Goal: Task Accomplishment & Management: Use online tool/utility

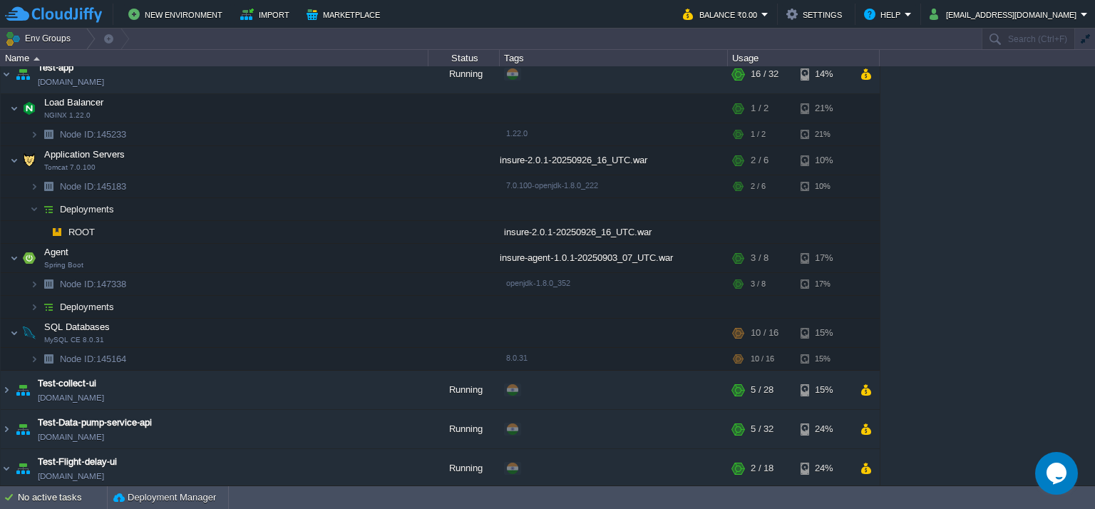
scroll to position [1528, 0]
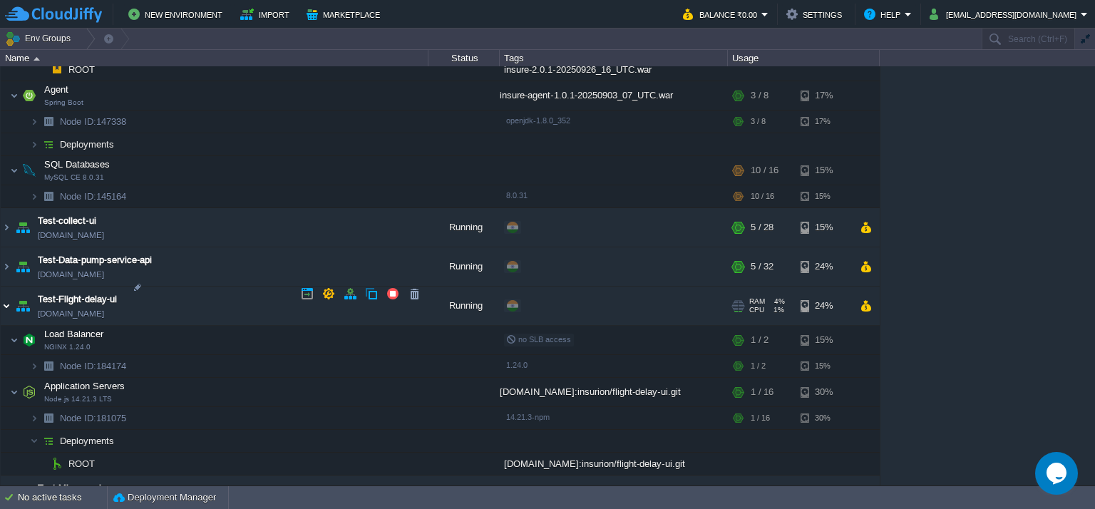
click at [1, 291] on img at bounding box center [6, 306] width 11 height 38
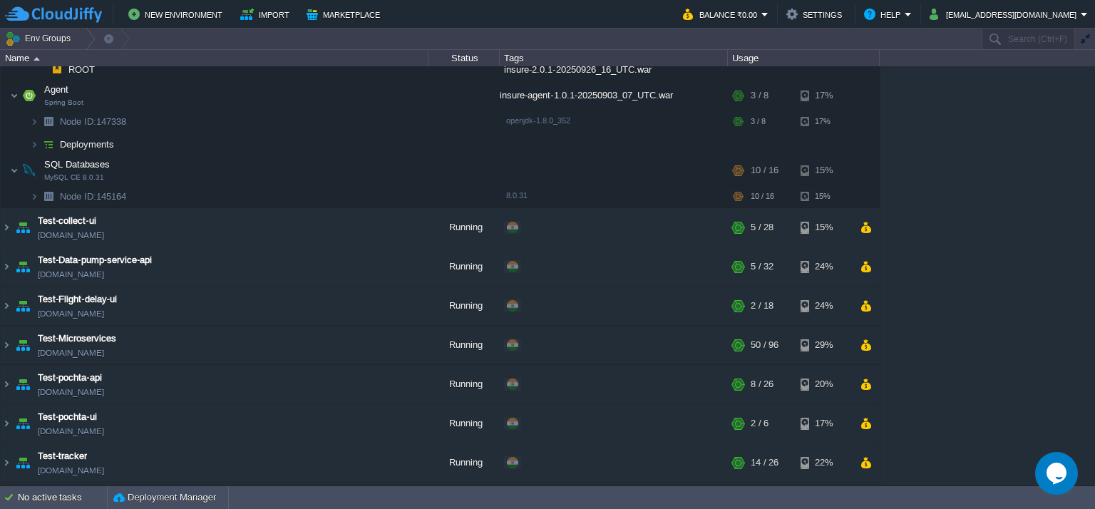
click at [7, 257] on img at bounding box center [6, 266] width 11 height 38
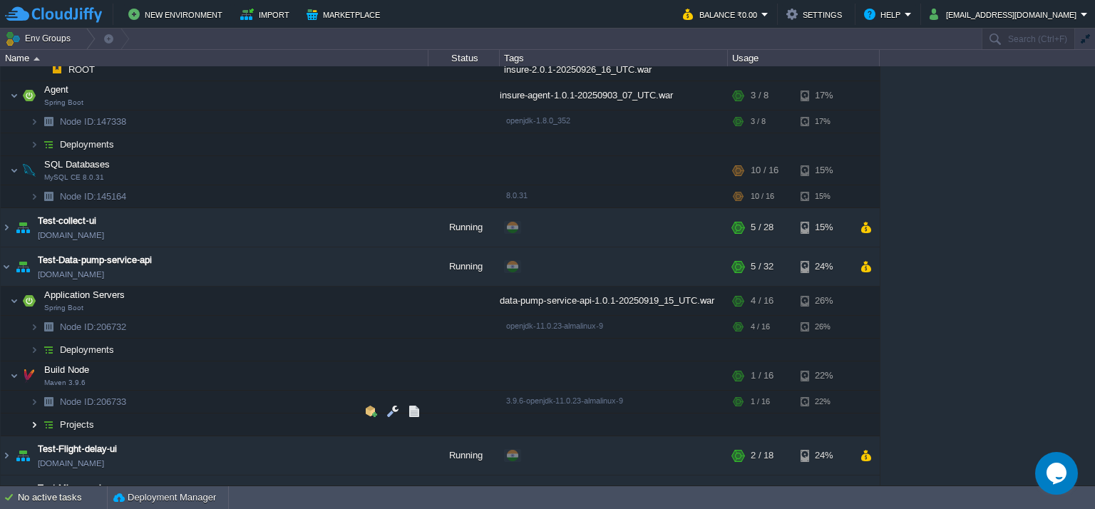
click at [34, 413] on img at bounding box center [34, 424] width 9 height 22
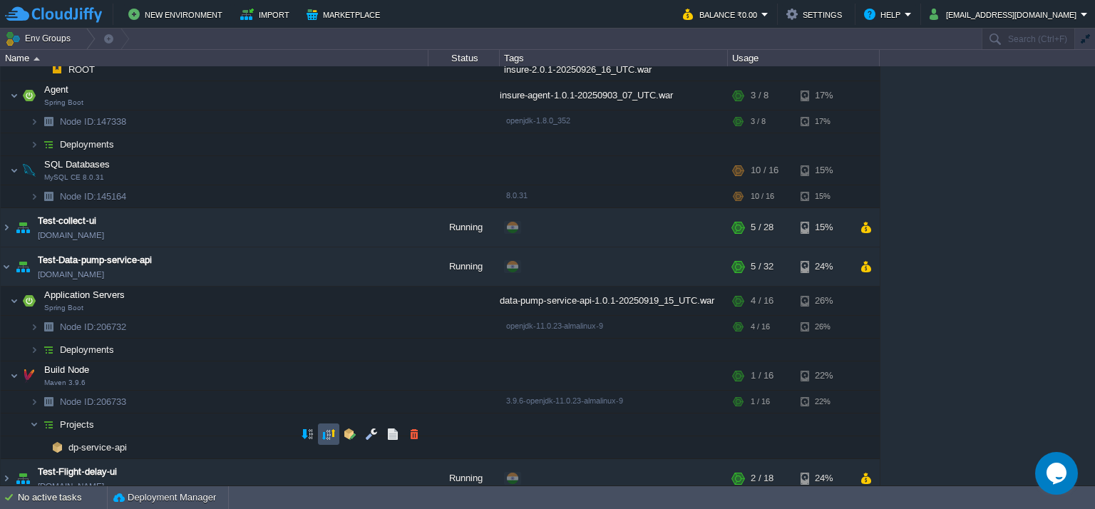
click at [322, 436] on button "button" at bounding box center [328, 434] width 13 height 13
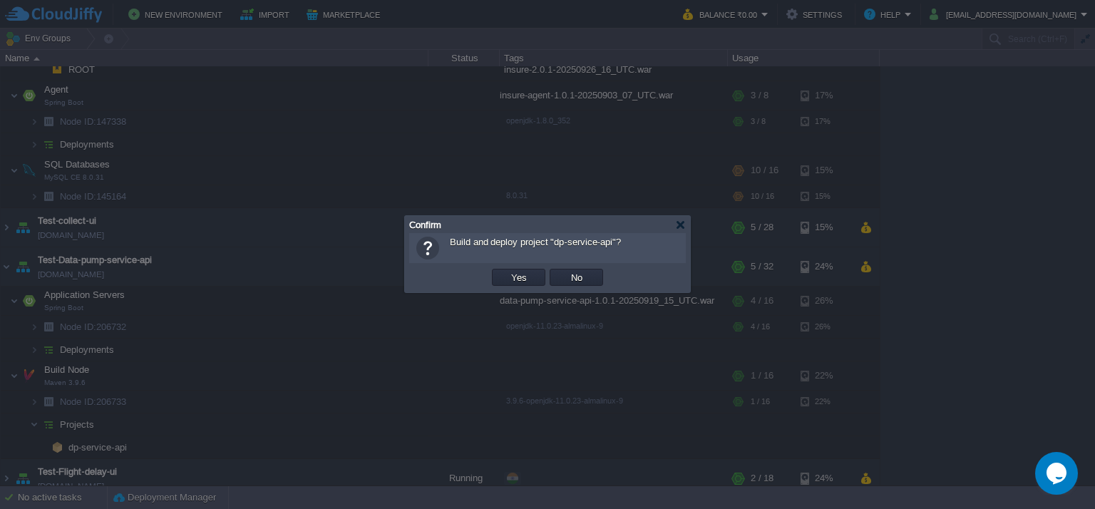
click at [534, 264] on div "OK Yes No Cancel" at bounding box center [547, 277] width 277 height 29
click at [526, 264] on div "OK Yes No Cancel" at bounding box center [547, 277] width 277 height 29
click at [526, 274] on button "Yes" at bounding box center [519, 277] width 24 height 13
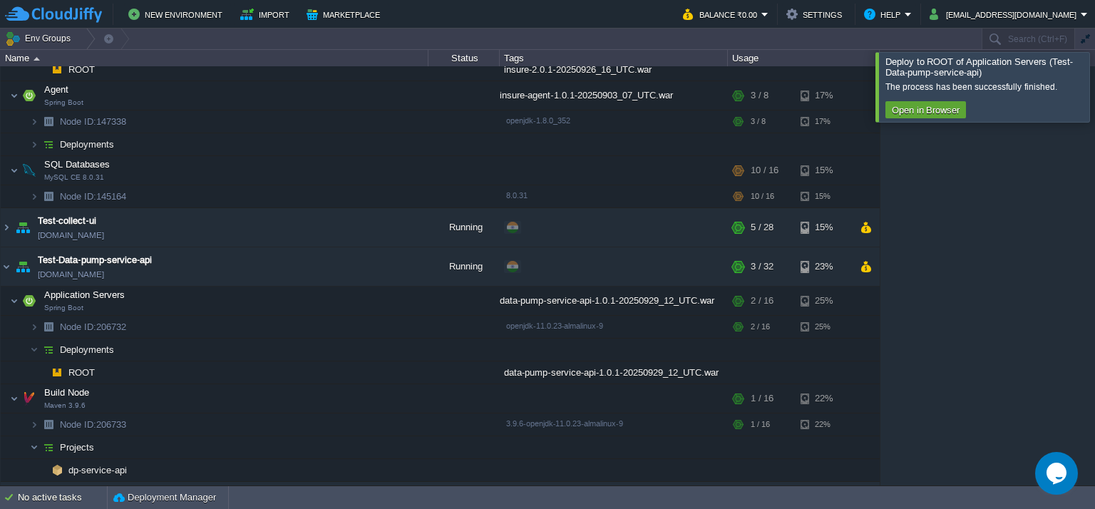
click at [1094, 105] on div at bounding box center [1112, 86] width 0 height 69
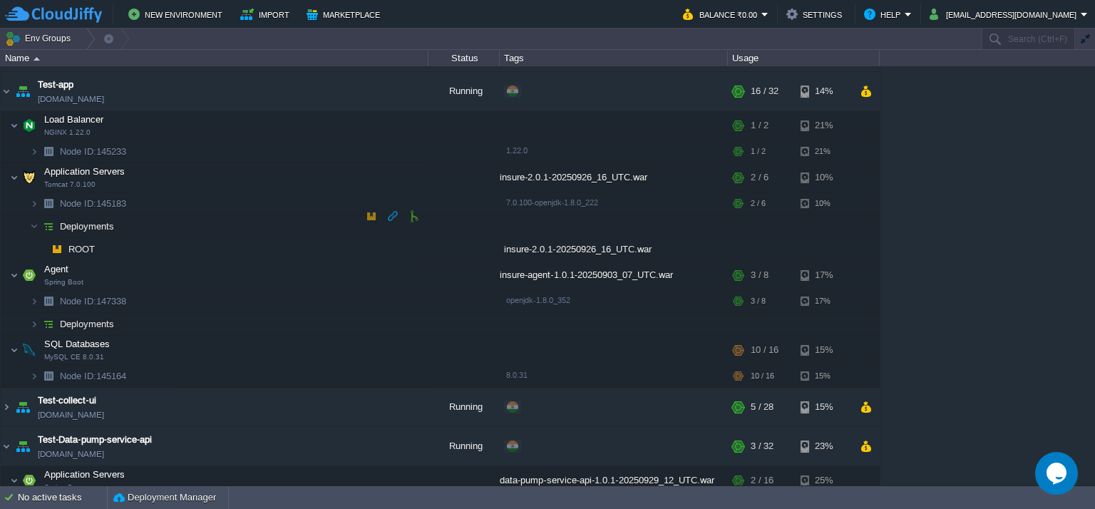
scroll to position [1314, 0]
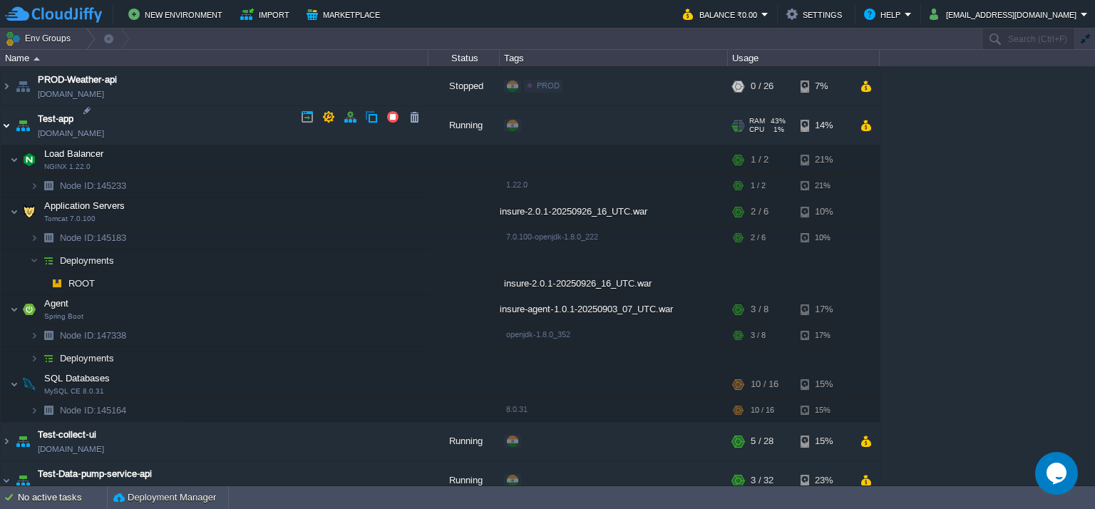
click at [1, 116] on img at bounding box center [6, 125] width 11 height 38
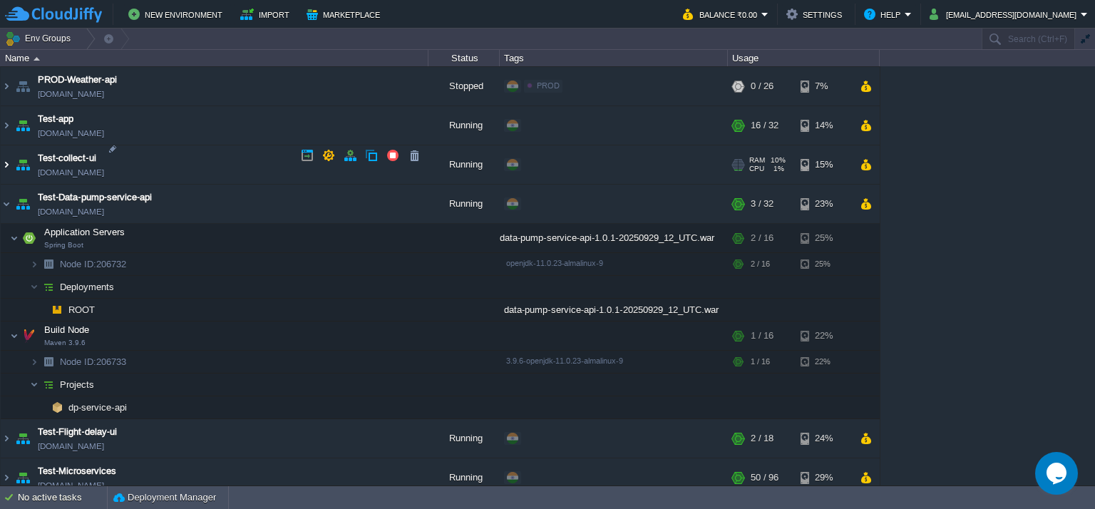
click at [5, 155] on img at bounding box center [6, 164] width 11 height 38
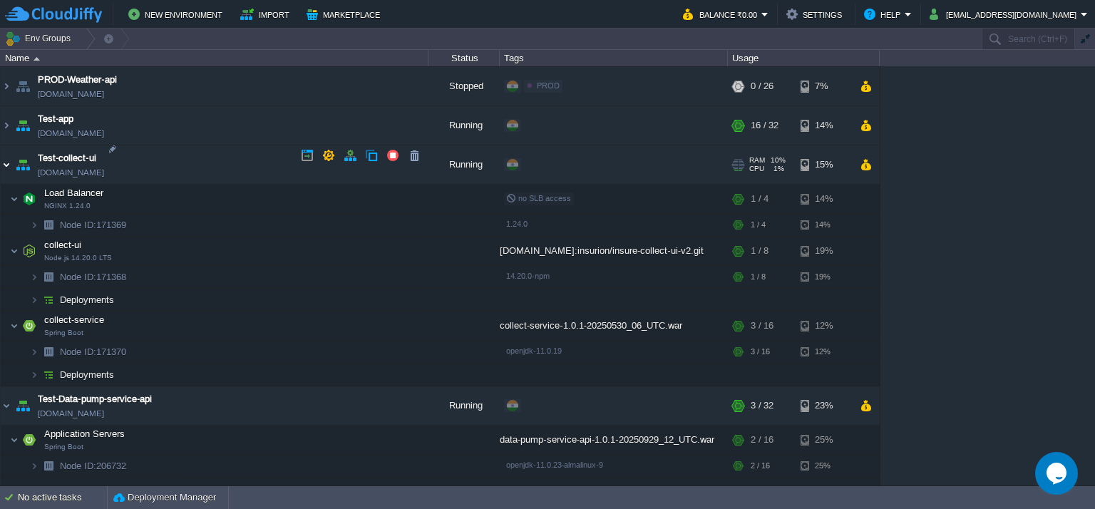
click at [9, 165] on img at bounding box center [6, 164] width 11 height 38
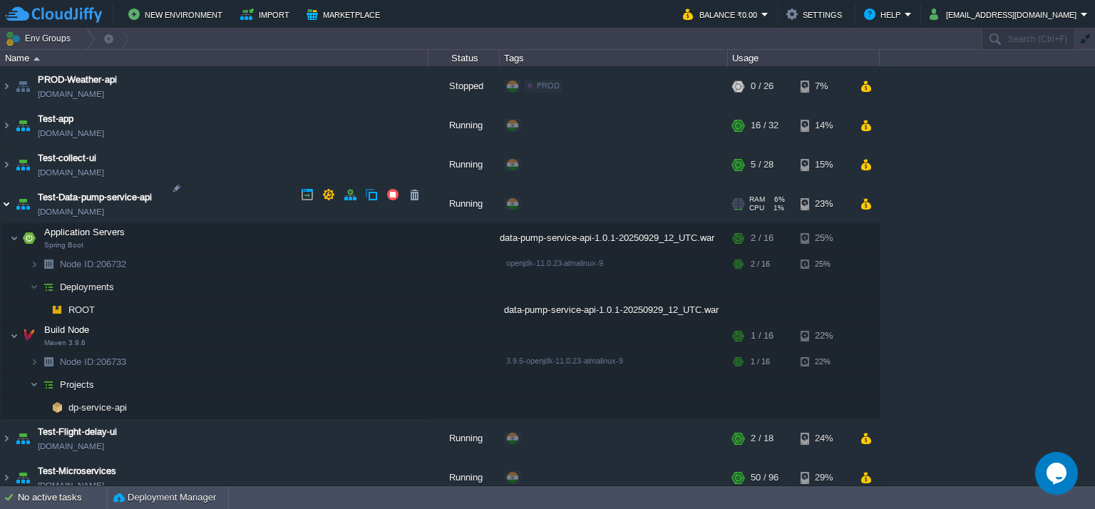
click at [9, 193] on img at bounding box center [6, 204] width 11 height 38
